Goal: Task Accomplishment & Management: Manage account settings

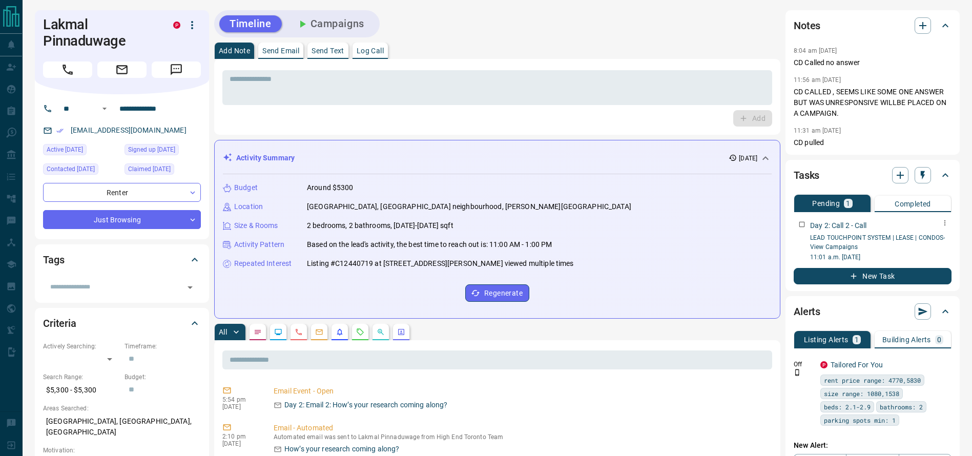
click at [807, 216] on div "Day 2: Call 2 - Call LEAD TOUCHPOINT SYSTEM | LEASE | CONDOS - View Campaigns 1…" at bounding box center [872, 237] width 158 height 50
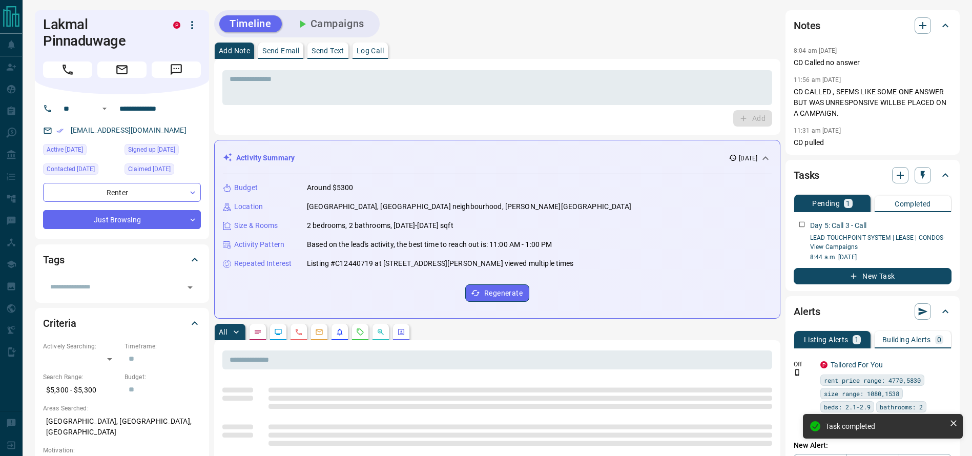
click at [74, 59] on div at bounding box center [122, 67] width 158 height 20
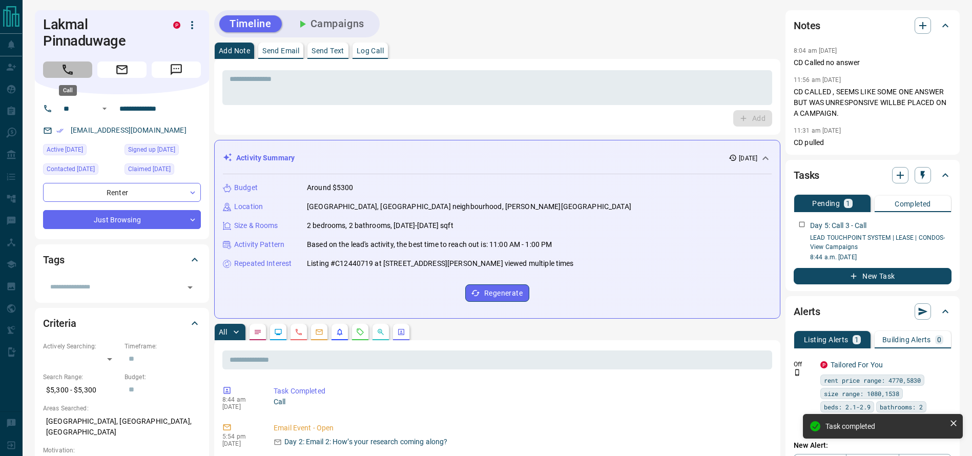
click at [73, 65] on icon "Call" at bounding box center [67, 69] width 13 height 13
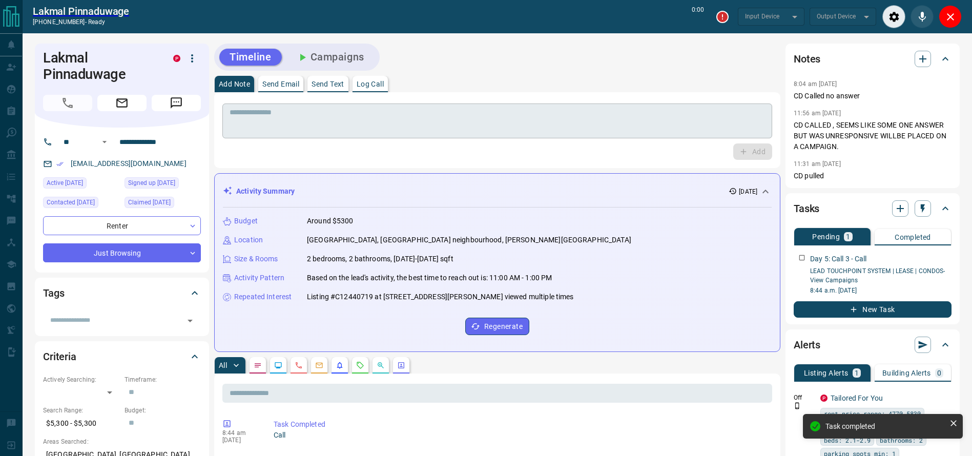
type input "*******"
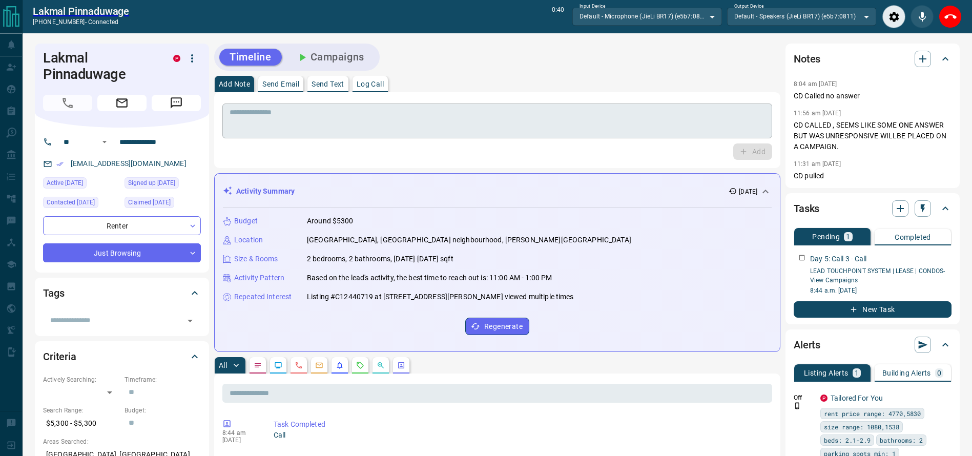
click at [497, 127] on textarea at bounding box center [496, 121] width 535 height 26
click at [945, 15] on icon "End Call" at bounding box center [950, 16] width 12 height 5
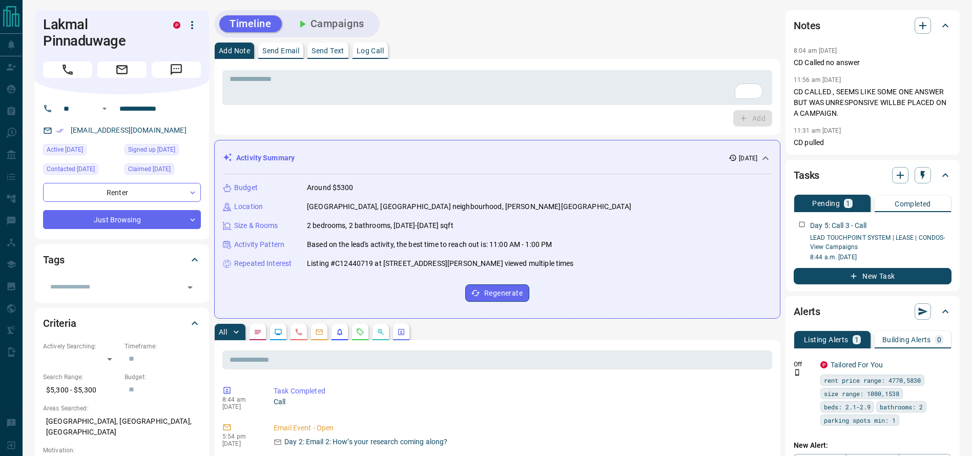
drag, startPoint x: 599, startPoint y: 125, endPoint x: 598, endPoint y: 114, distance: 11.8
click at [598, 125] on div "Add" at bounding box center [497, 118] width 550 height 16
click at [595, 86] on textarea "To enrich screen reader interactions, please activate Accessibility in Grammarl…" at bounding box center [496, 88] width 535 height 26
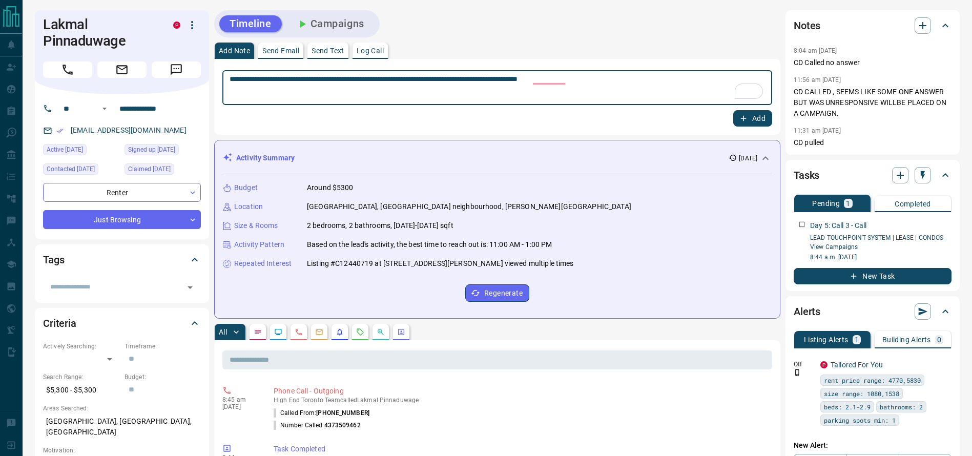
type textarea "**********"
click at [752, 120] on button "Add" at bounding box center [752, 118] width 39 height 16
